Goal: Information Seeking & Learning: Learn about a topic

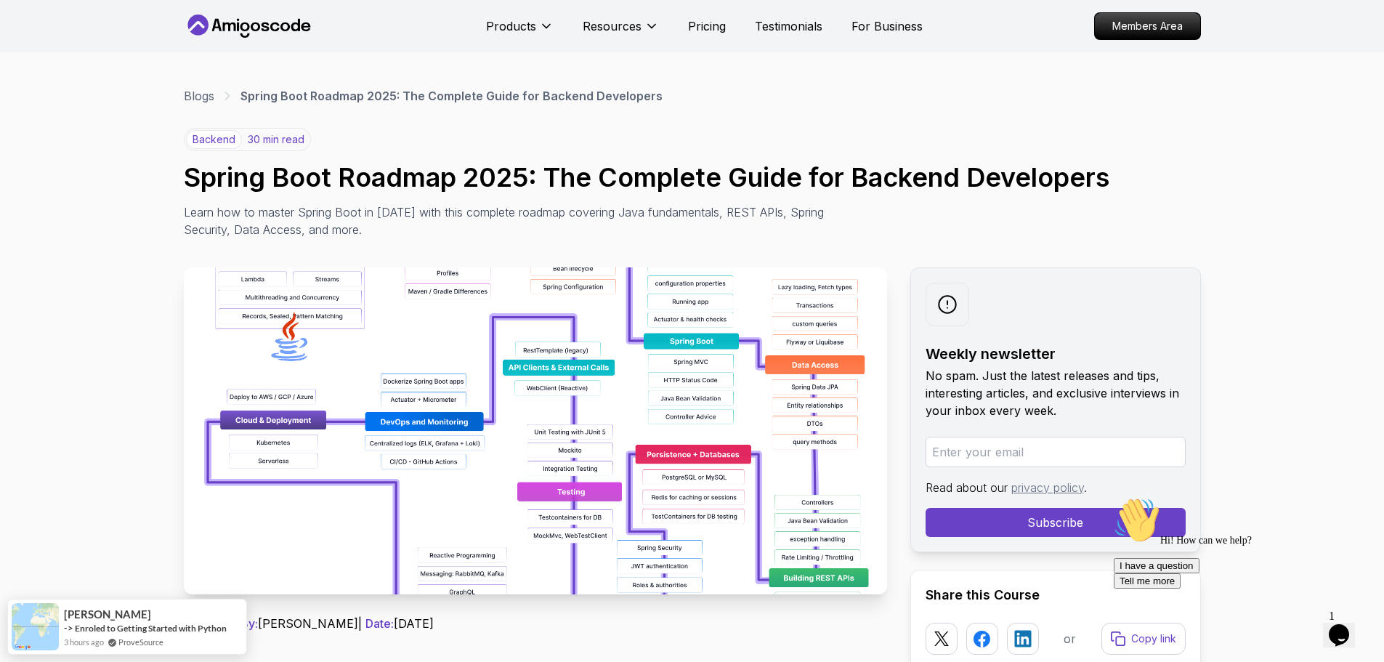
click at [387, 399] on img at bounding box center [535, 430] width 703 height 327
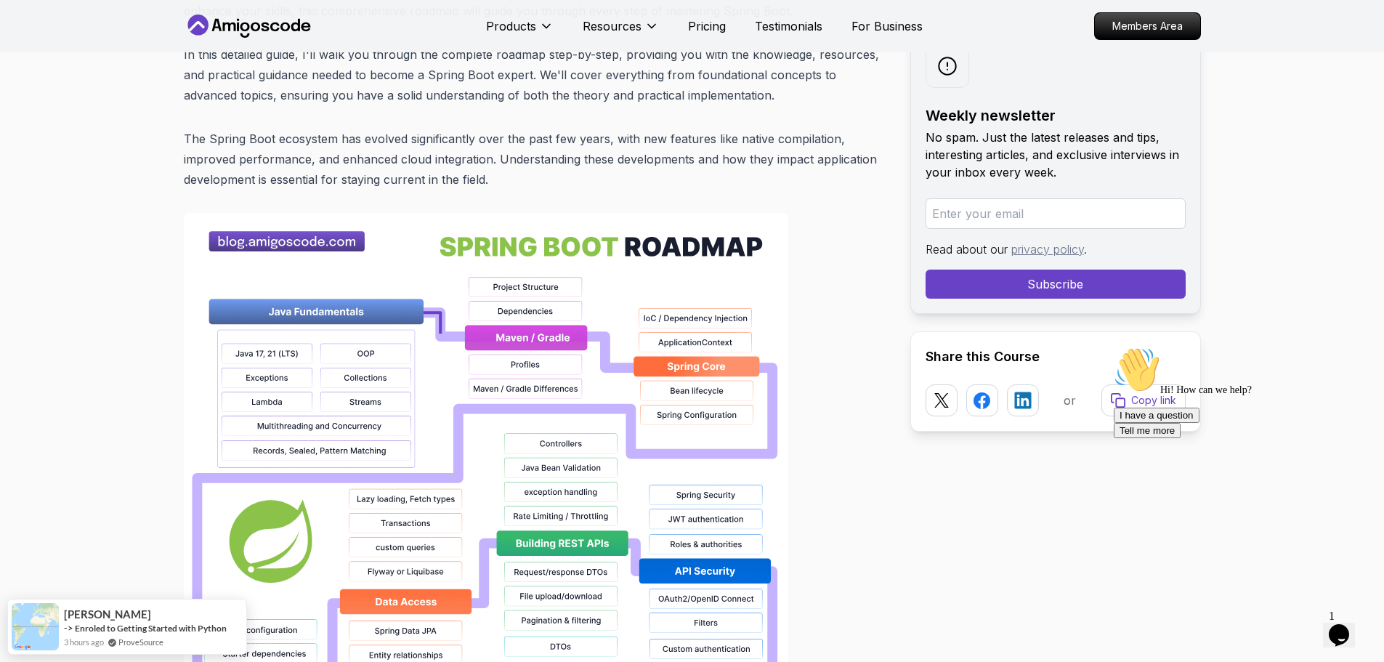
scroll to position [872, 0]
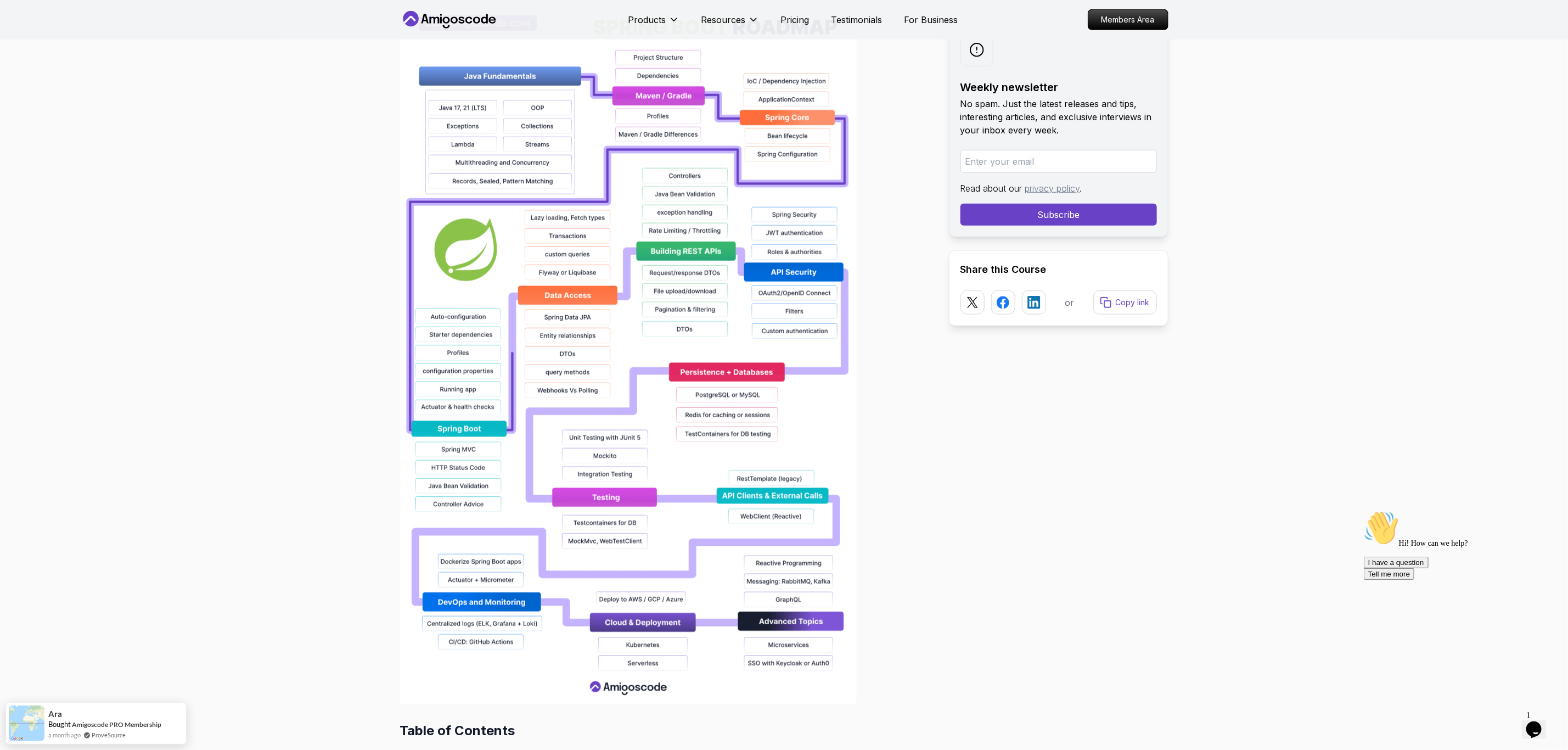
scroll to position [823, 0]
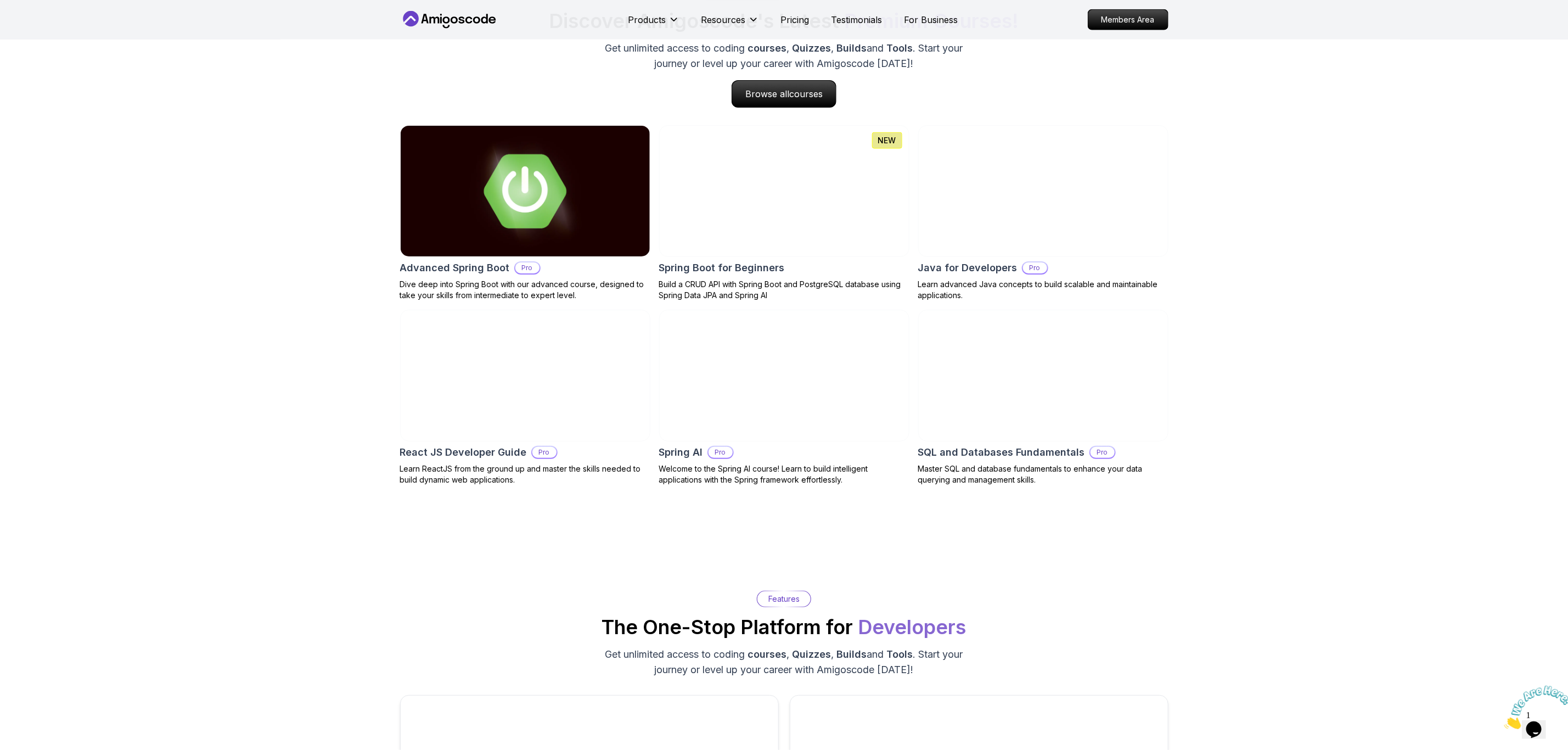
scroll to position [988, 0]
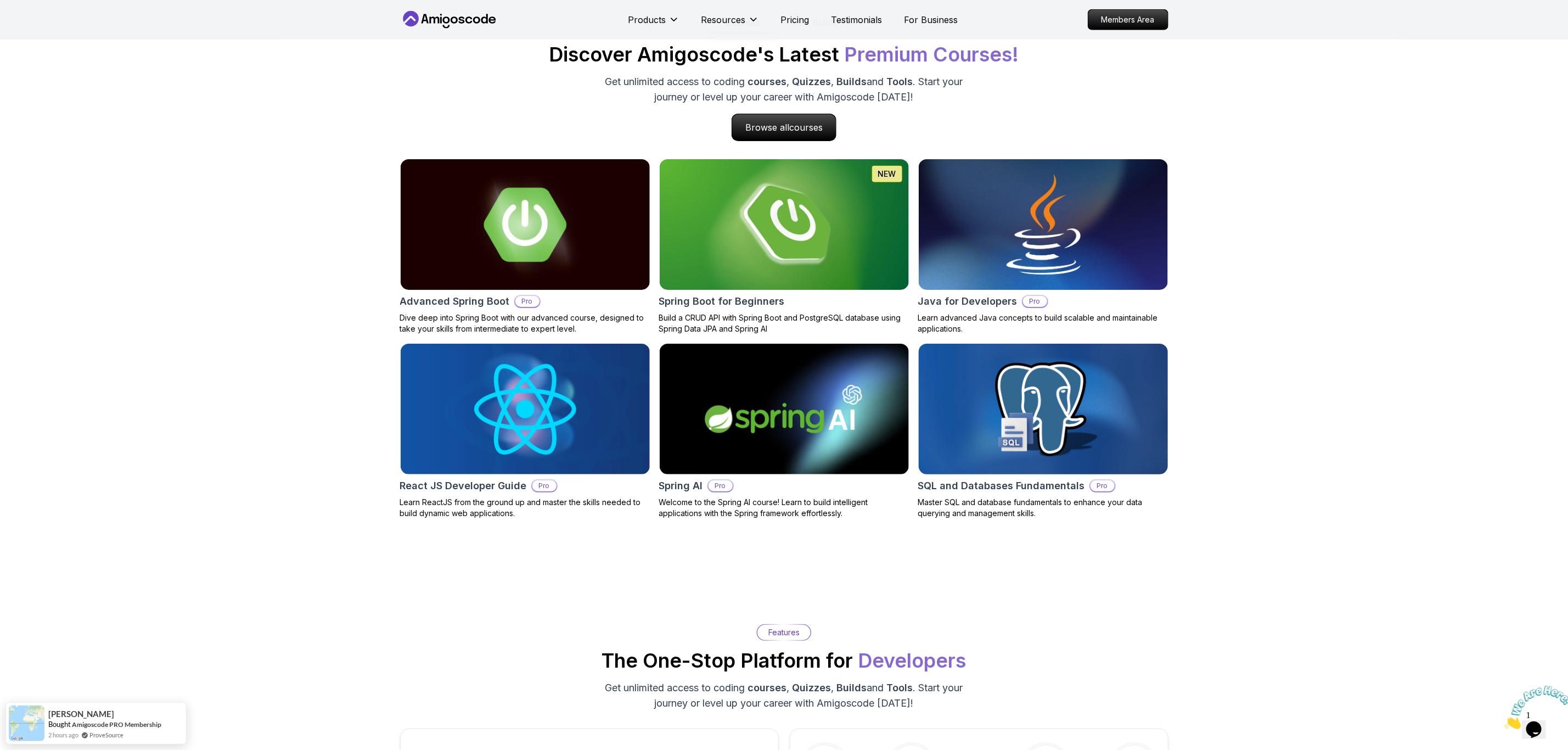
scroll to position [1070, 0]
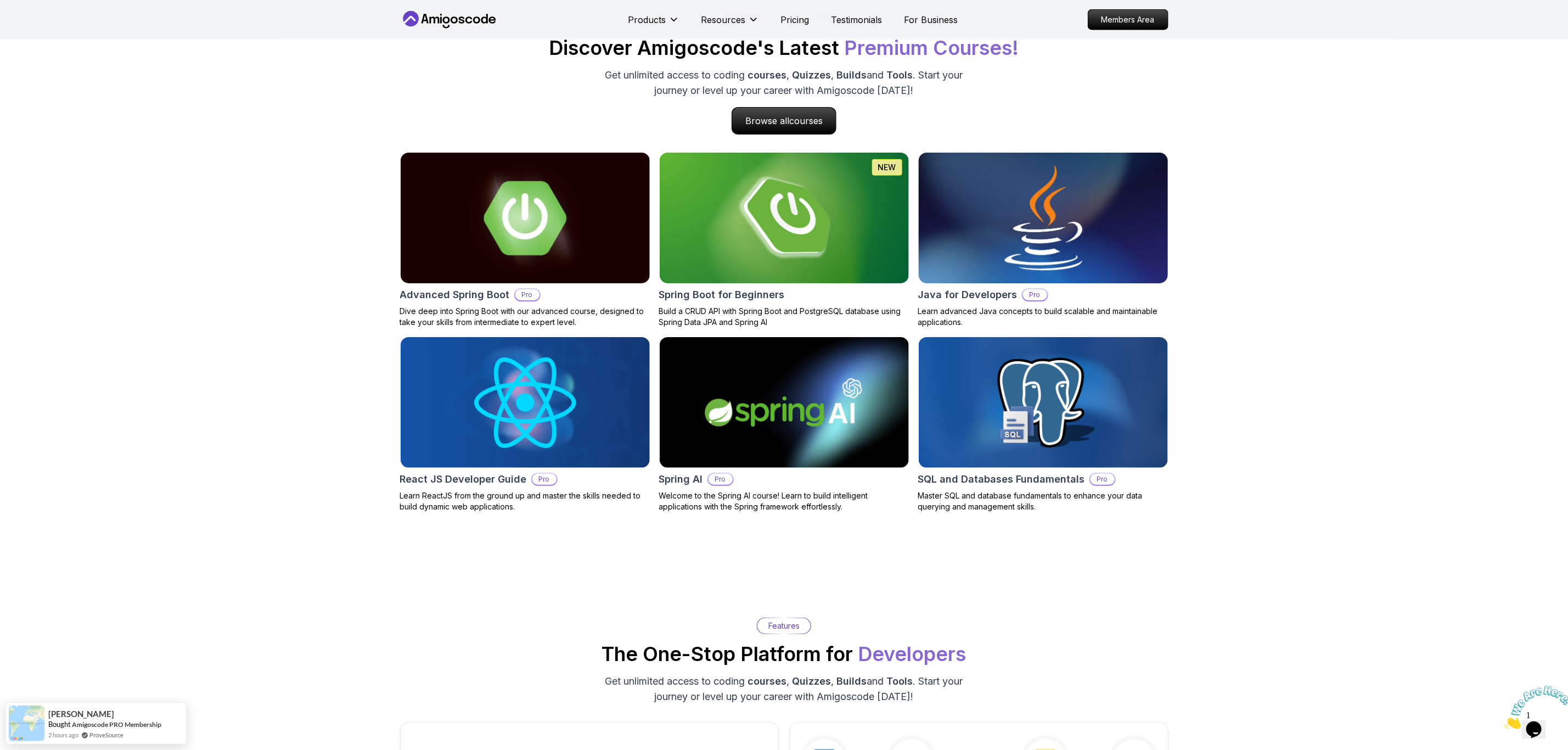
click at [980, 248] on img at bounding box center [1043, 218] width 262 height 137
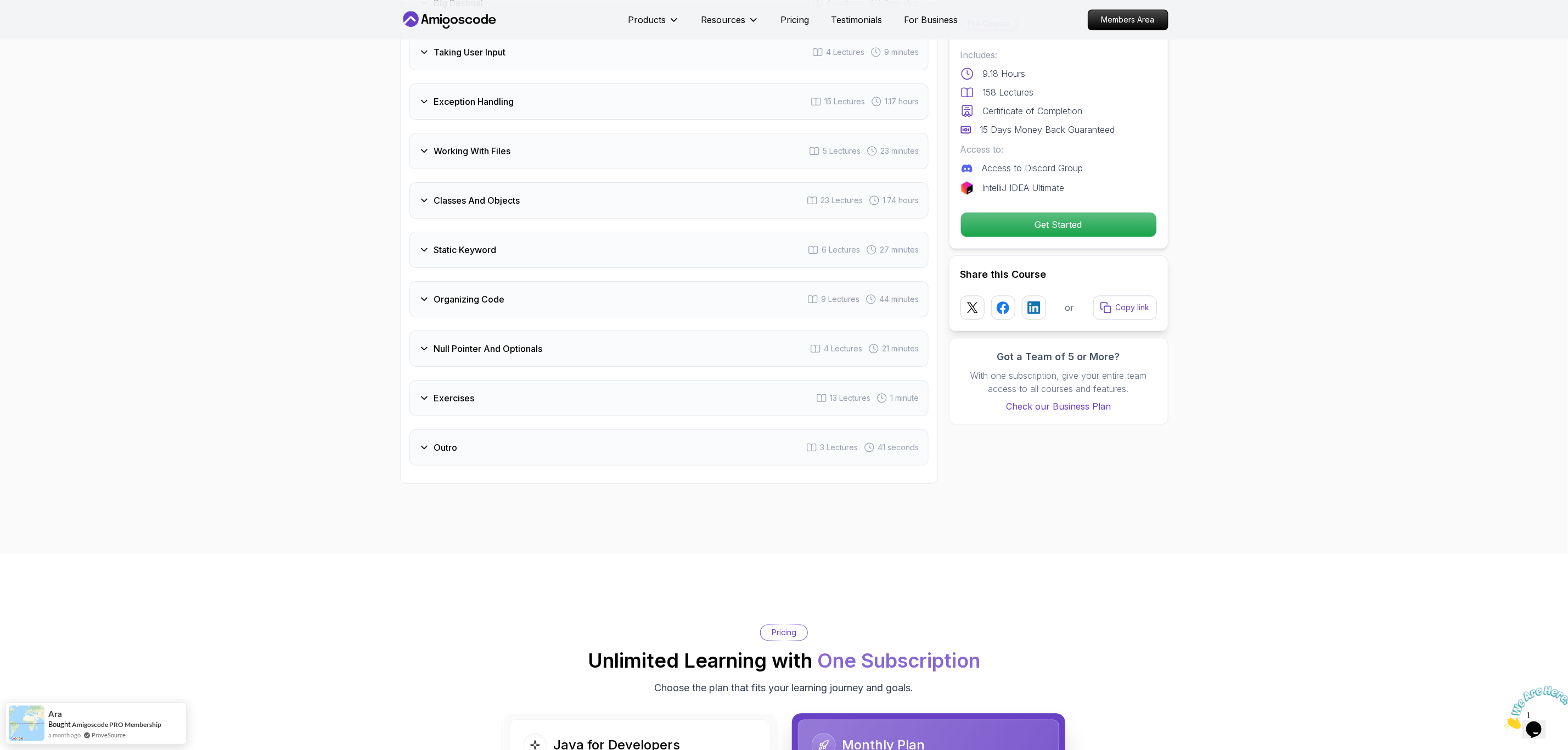
scroll to position [2058, 0]
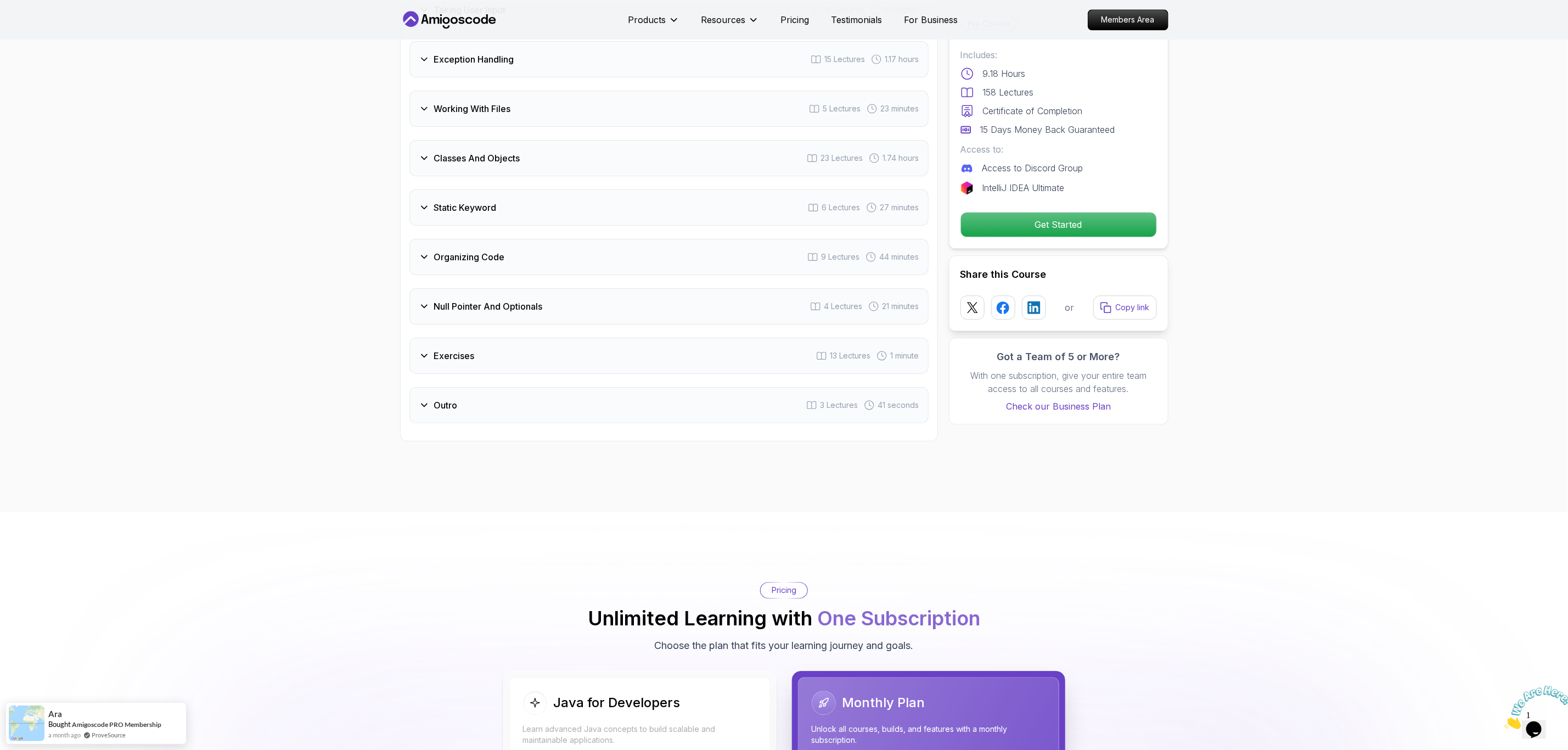
click at [442, 405] on h3 "Outro" at bounding box center [446, 405] width 23 height 13
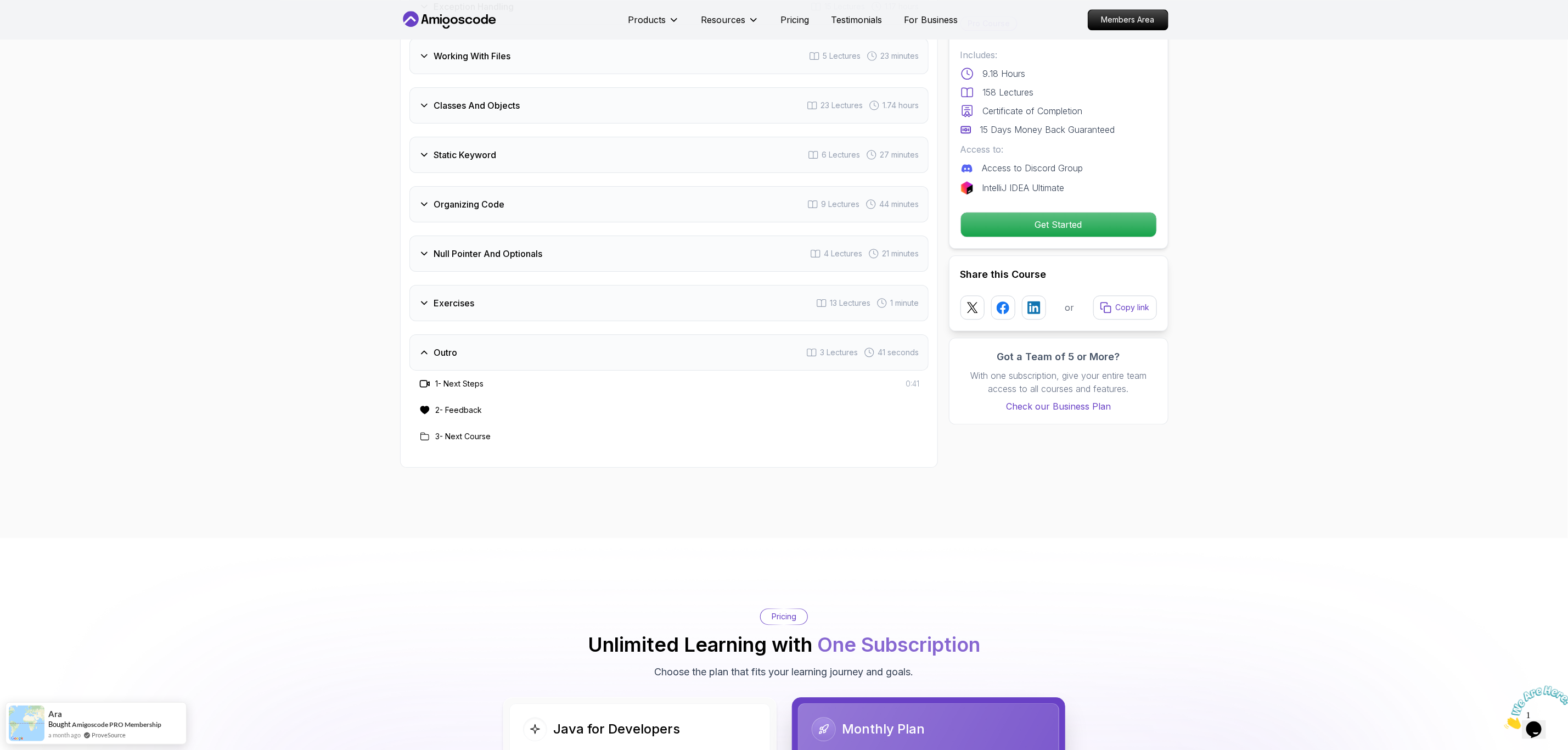
scroll to position [2005, 0]
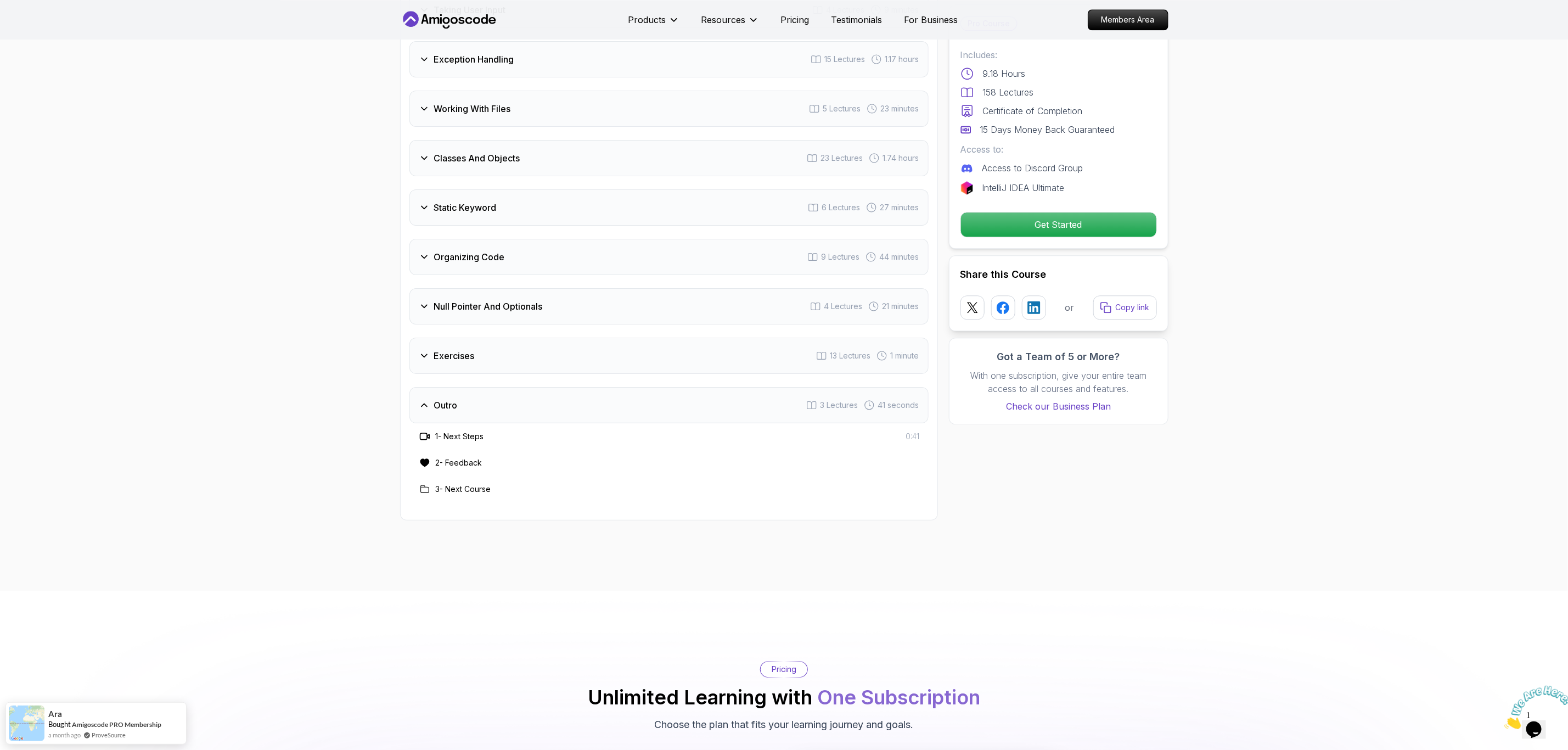
click at [434, 359] on div "Exercises 13 Lectures 1 minute" at bounding box center [668, 356] width 519 height 36
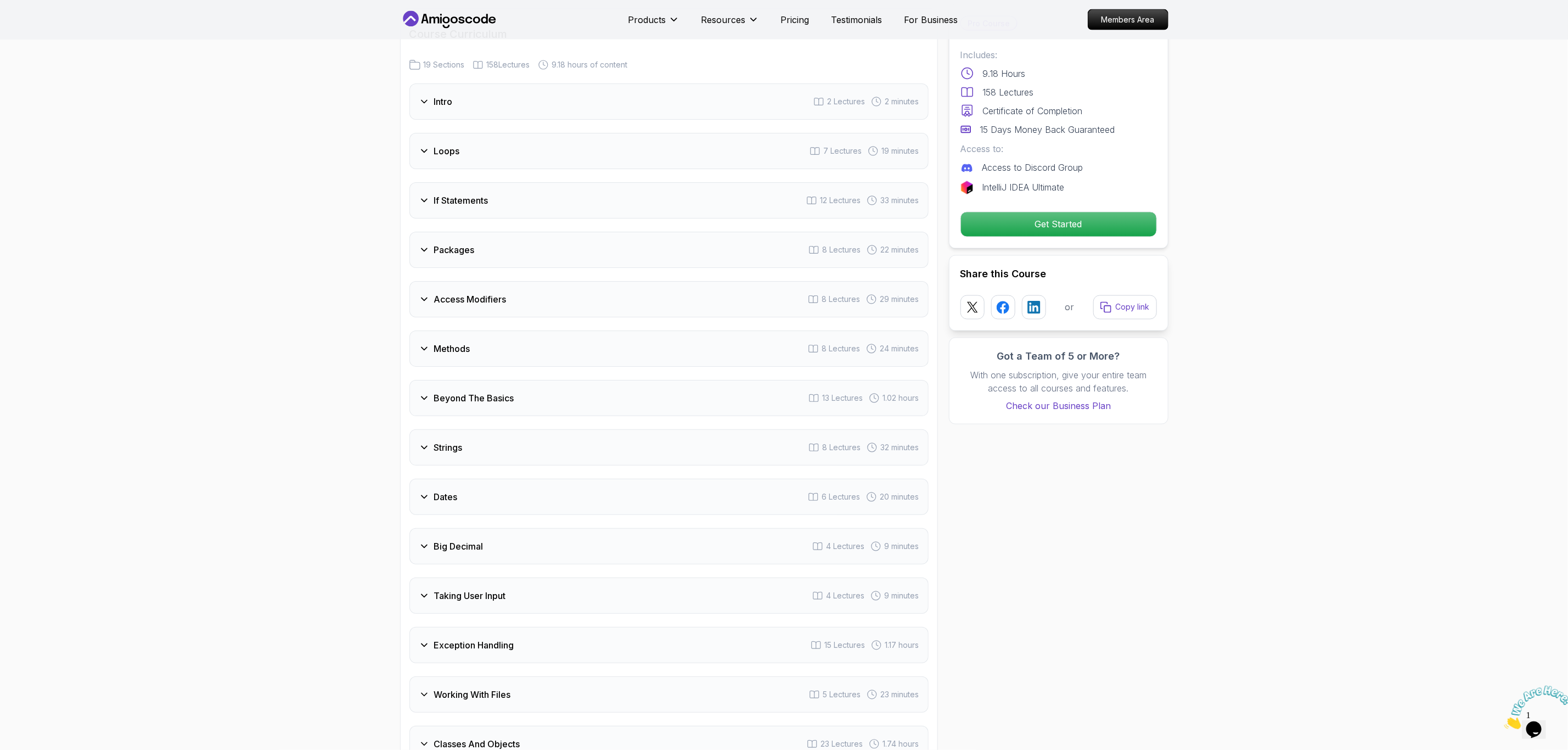
scroll to position [1182, 0]
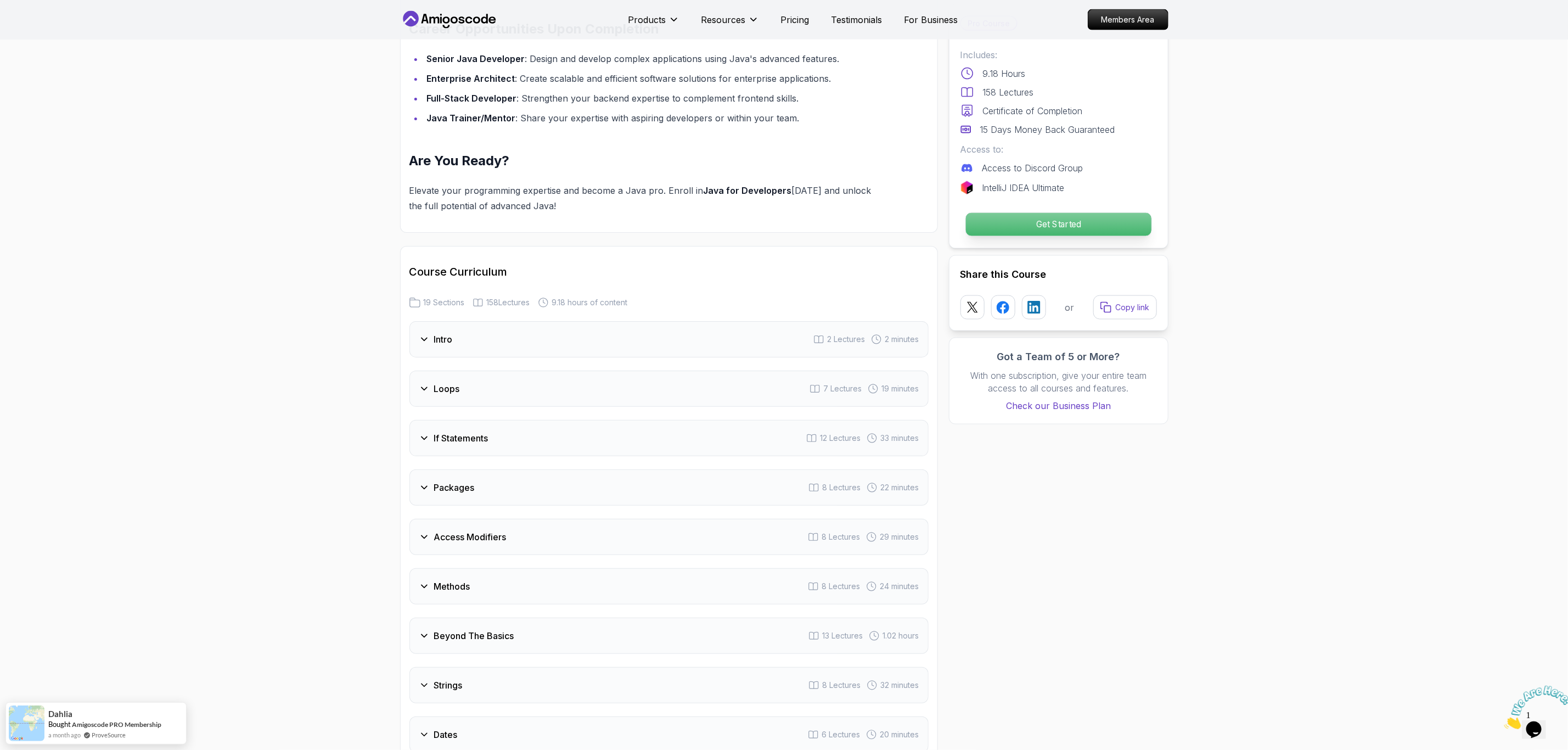
click at [1033, 230] on p "Get Started" at bounding box center [1058, 224] width 186 height 23
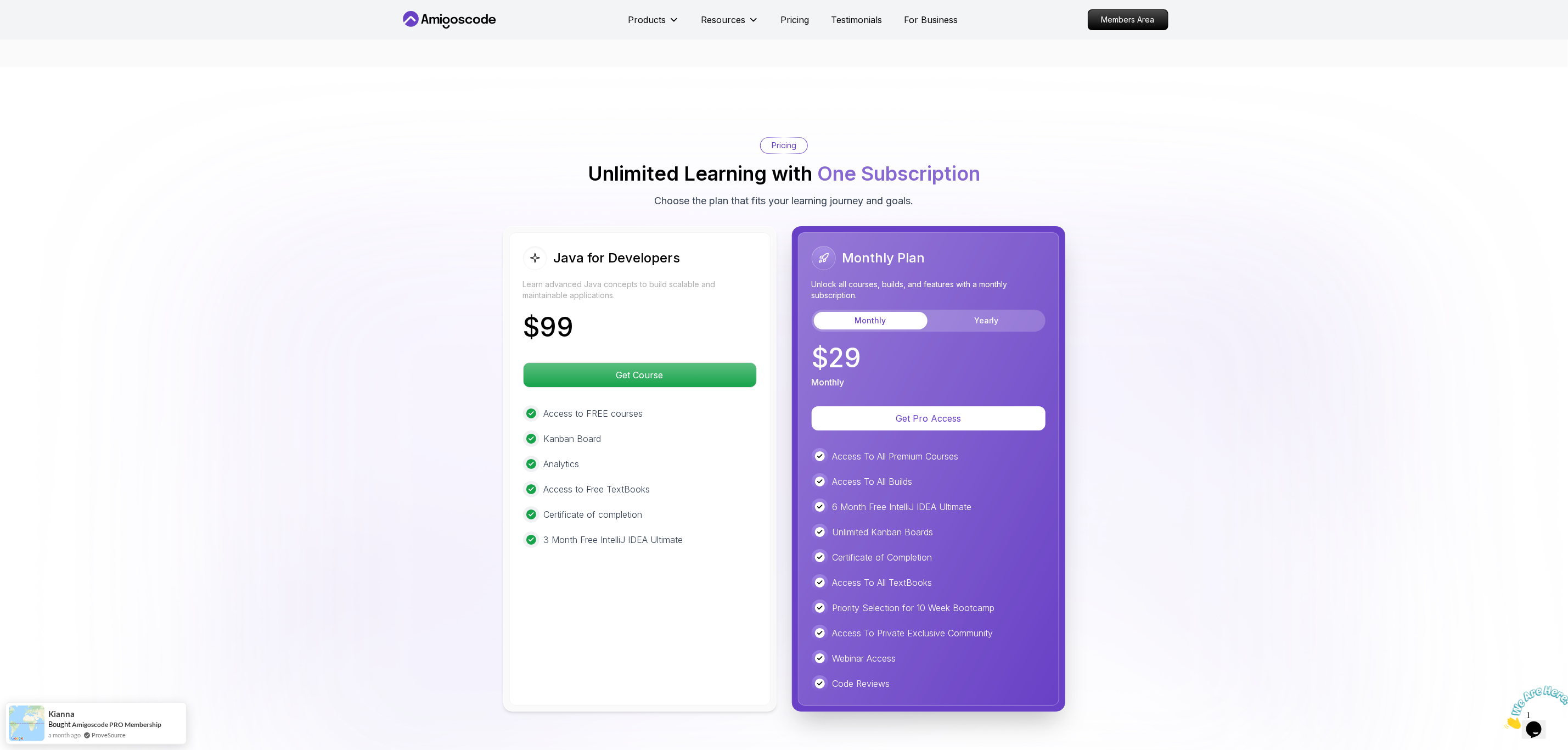
scroll to position [2799, 0]
